Goal: Feedback & Contribution: Submit feedback/report problem

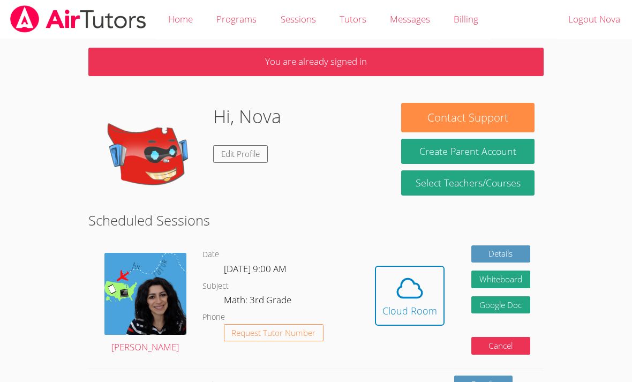
click at [415, 302] on icon at bounding box center [410, 288] width 30 height 30
click at [413, 311] on div "Cloud Room" at bounding box center [409, 310] width 55 height 15
click at [419, 311] on div "Cloud Room" at bounding box center [409, 310] width 55 height 15
click at [429, 283] on span at bounding box center [409, 288] width 55 height 30
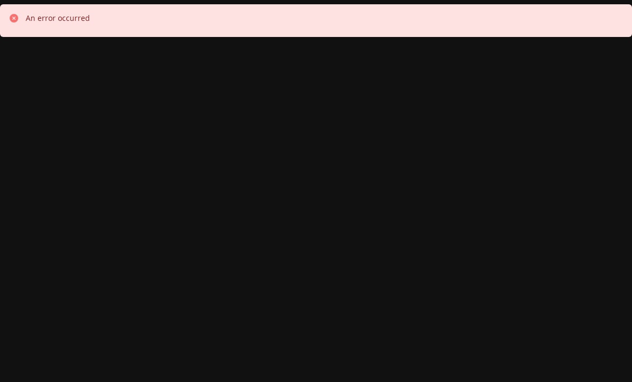
click at [16, 17] on icon at bounding box center [14, 18] width 9 height 9
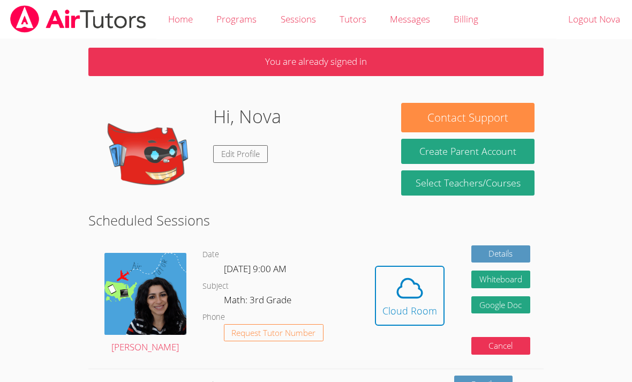
click at [422, 292] on icon at bounding box center [409, 288] width 25 height 19
click at [397, 287] on icon at bounding box center [410, 288] width 30 height 30
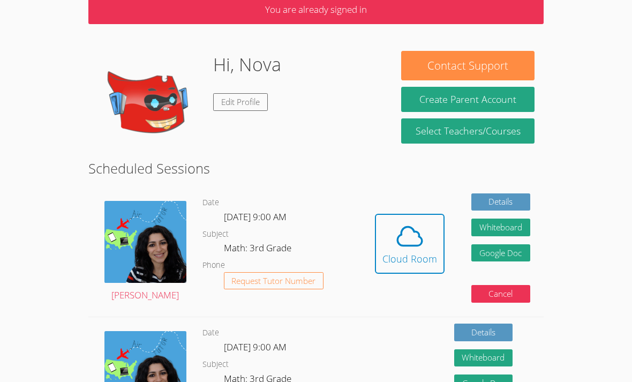
scroll to position [48, 0]
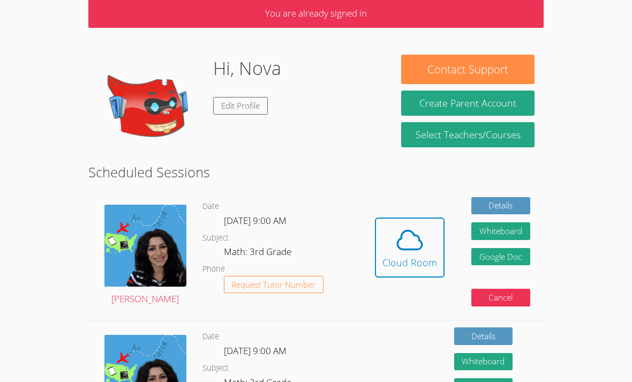
click at [51, 334] on html "Home Programs Sessions Tutors Messages Billing Logout Nova You are already sign…" at bounding box center [316, 143] width 632 height 382
click at [502, 65] on button "Contact Support" at bounding box center [467, 69] width 133 height 29
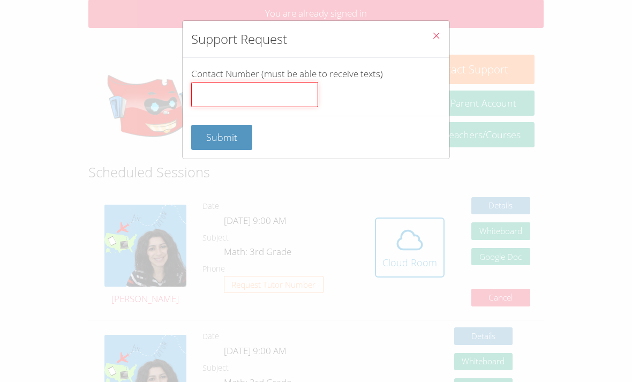
click at [205, 97] on input "Contact Number (must be able to receive texts)" at bounding box center [254, 95] width 127 height 26
type input "5166551516"
click at [221, 136] on button "Submit" at bounding box center [221, 137] width 61 height 25
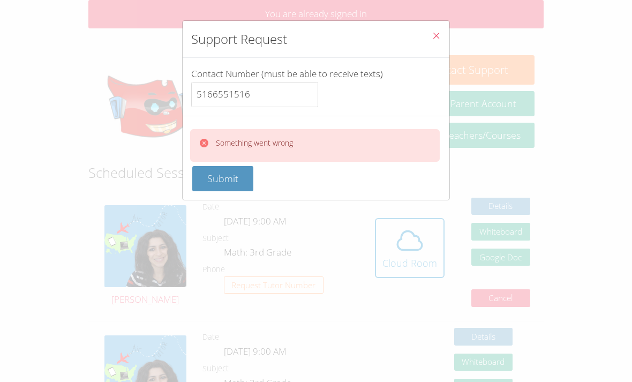
scroll to position [48, 0]
click at [431, 35] on button "Close" at bounding box center [436, 37] width 26 height 33
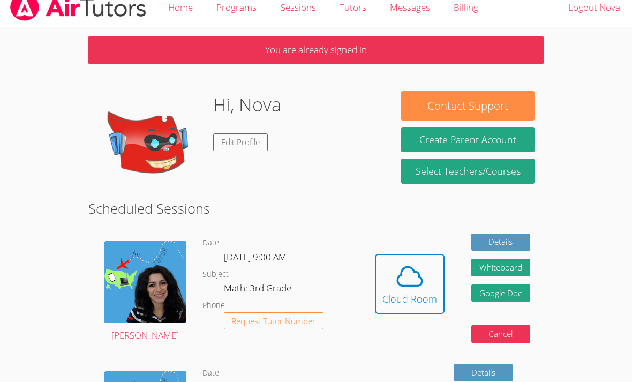
scroll to position [0, 0]
